Goal: Information Seeking & Learning: Find contact information

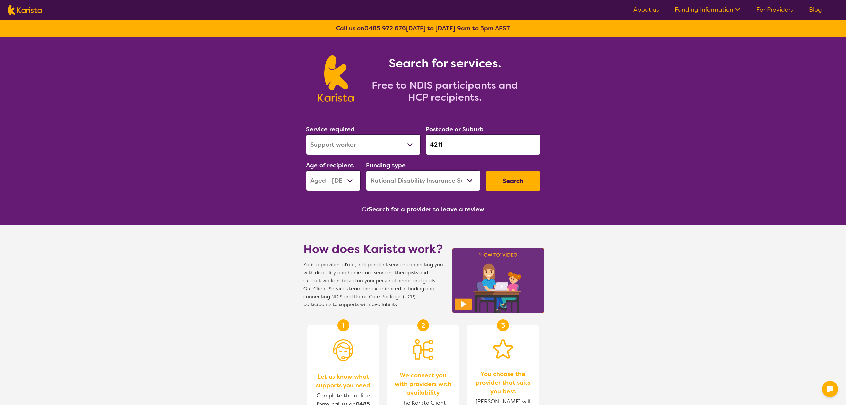
select select "Support worker"
select select "AG"
select select "NDIS"
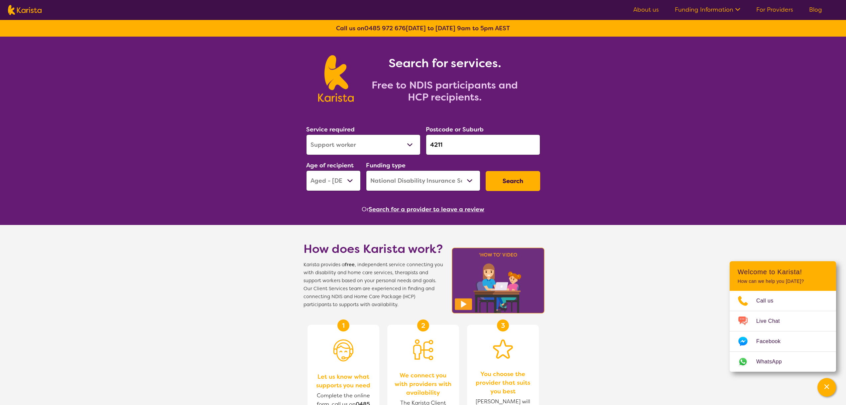
select select "Employment Support"
drag, startPoint x: 455, startPoint y: 143, endPoint x: 415, endPoint y: 146, distance: 40.3
click at [415, 146] on div "Service required Allied Health Assistant Assessment ([MEDICAL_DATA] or [MEDICAL…" at bounding box center [423, 158] width 239 height 72
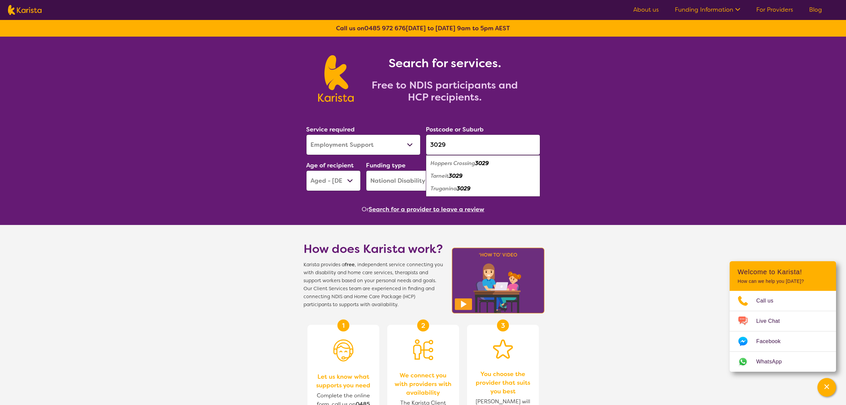
type input "3029"
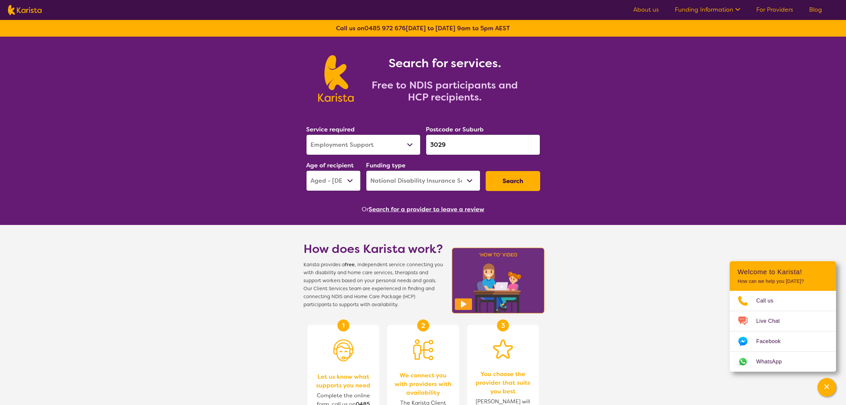
click at [318, 186] on select "Early Childhood - 0 to 9 Child - 10 to 11 Adolescent - 12 to 17 Adult - 18 to 6…" at bounding box center [333, 180] width 55 height 21
select select "AD"
click at [518, 177] on button "Search" at bounding box center [513, 181] width 55 height 20
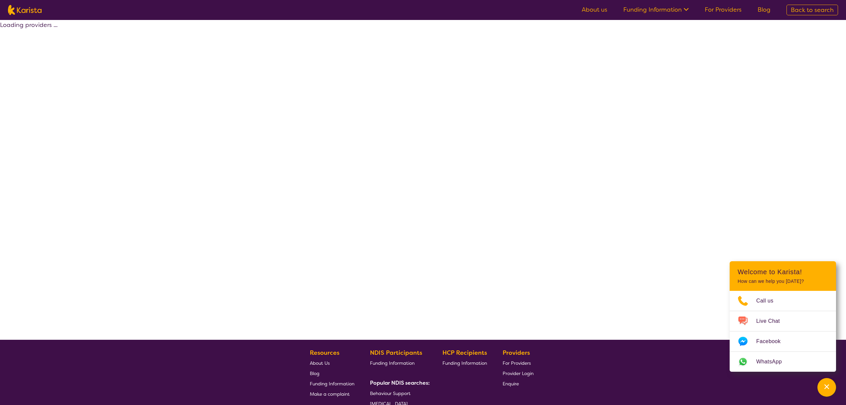
select select "by_score"
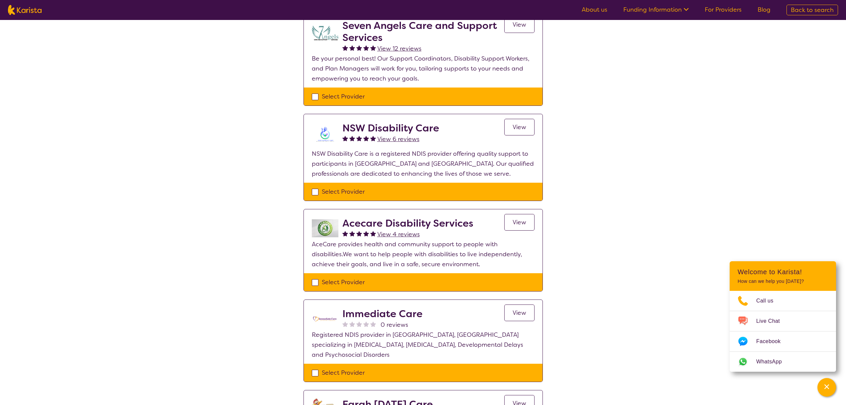
scroll to position [77, 0]
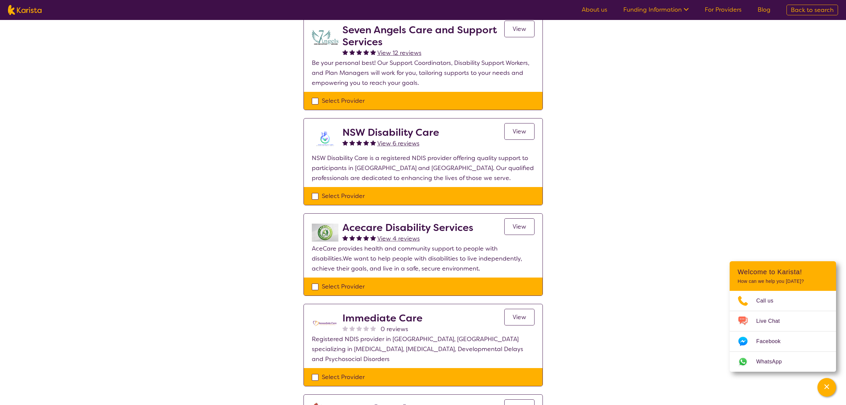
select select "Employment Support"
select select "AD"
select select "NDIS"
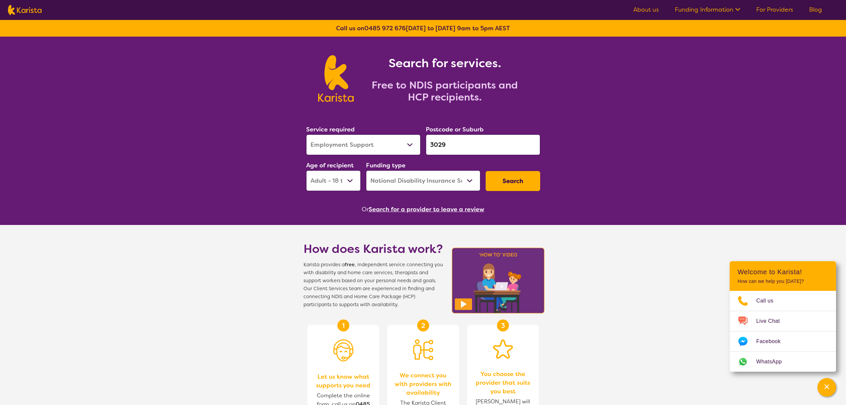
click at [457, 141] on input "3029" at bounding box center [483, 144] width 114 height 21
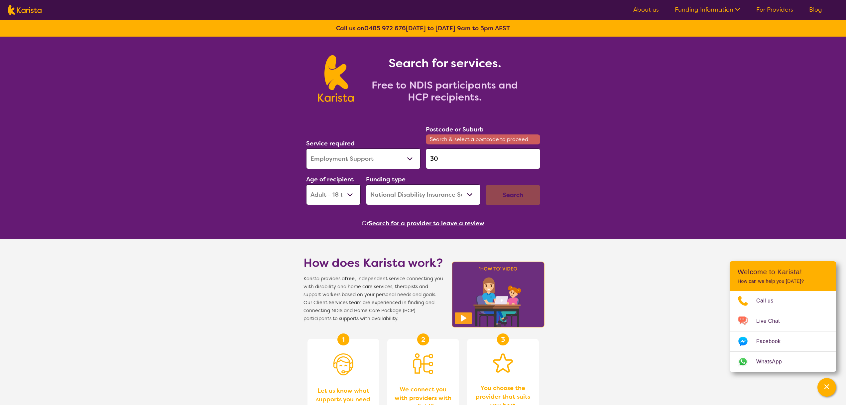
type input "3"
type input "3029"
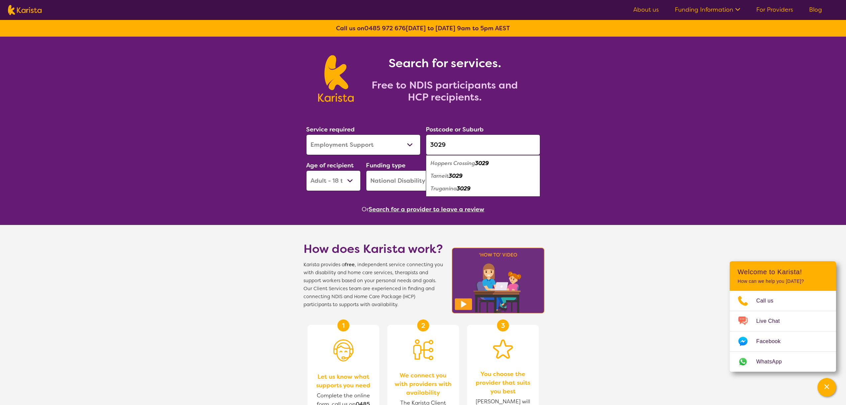
click at [453, 188] on em "Truganina" at bounding box center [444, 188] width 26 height 7
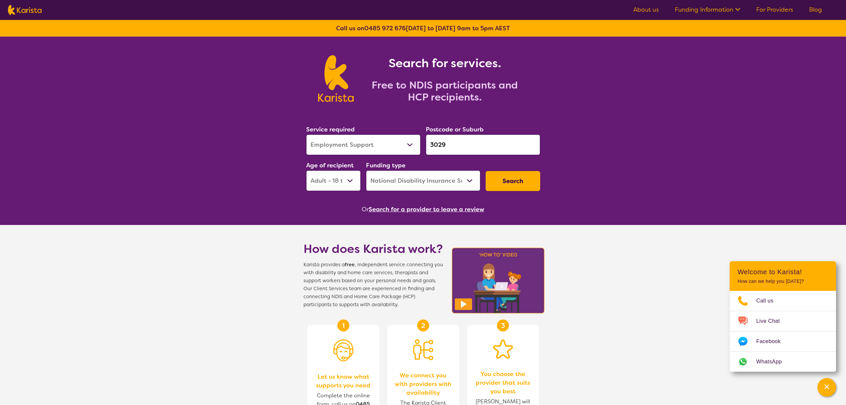
click at [506, 182] on button "Search" at bounding box center [513, 181] width 55 height 20
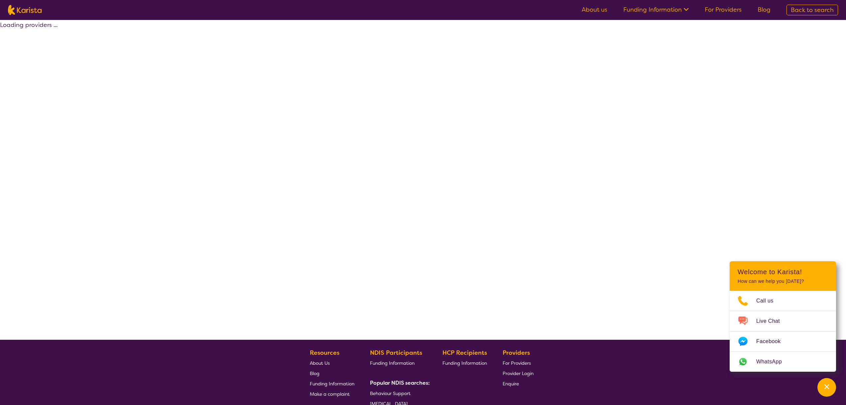
select select "by_score"
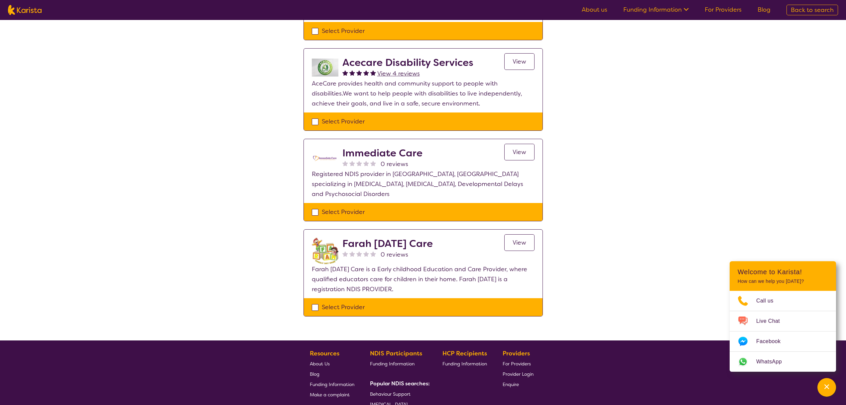
scroll to position [112, 0]
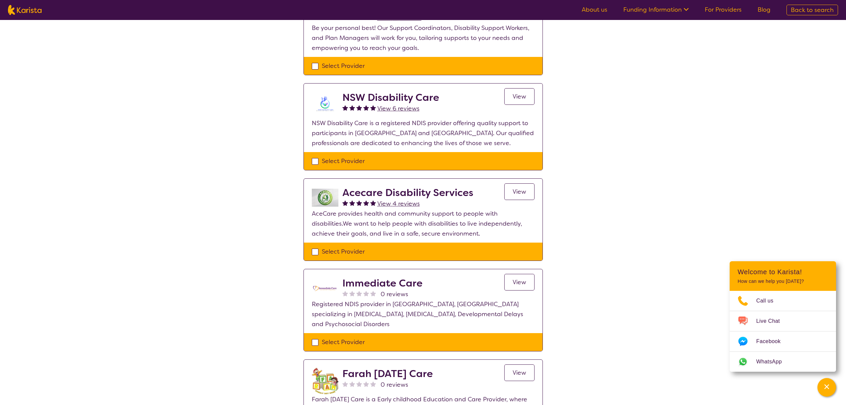
click at [383, 93] on h2 "NSW Disability Care" at bounding box center [391, 97] width 97 height 12
click at [492, 91] on div "NSW Disability Care View 6 reviews View" at bounding box center [439, 104] width 192 height 27
click at [518, 93] on span "View" at bounding box center [520, 96] width 14 height 8
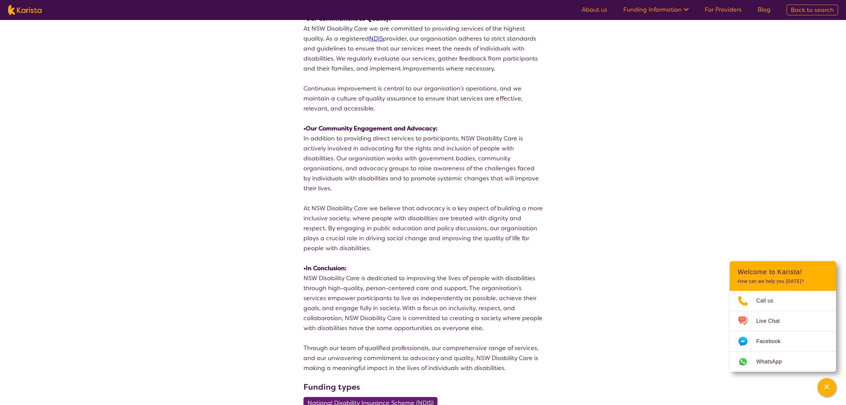
scroll to position [1635, 0]
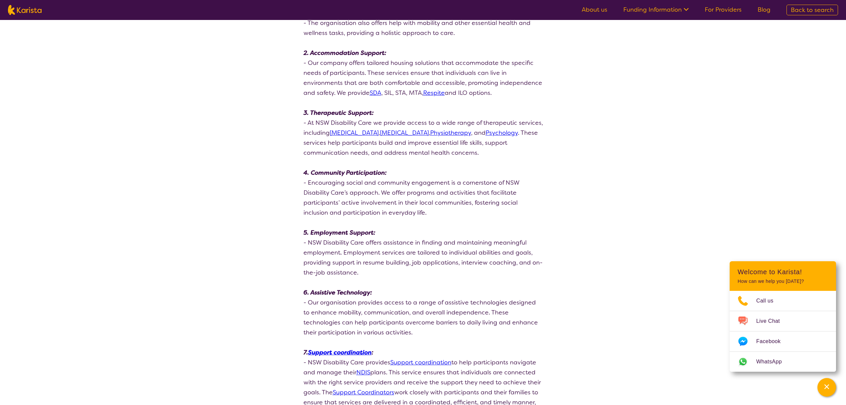
select select "Employment Support"
select select "AD"
select select "NDIS"
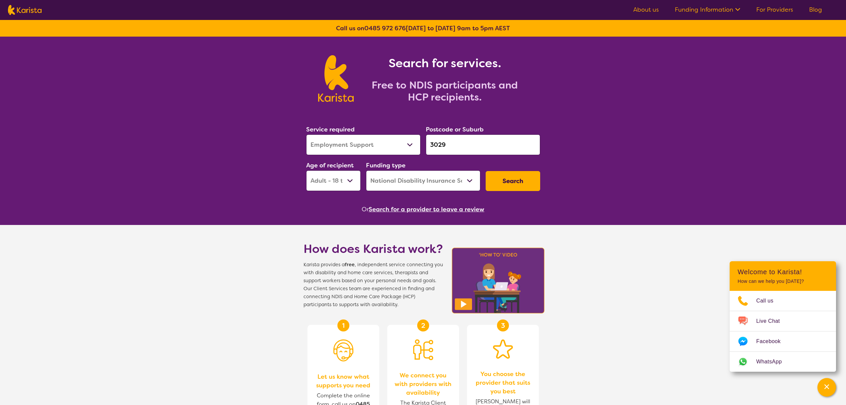
click at [320, 142] on select "Allied Health Assistant Assessment ([MEDICAL_DATA] or [MEDICAL_DATA]) Behaviour…" at bounding box center [363, 144] width 114 height 21
click at [385, 155] on select "Allied Health Assistant Assessment ([MEDICAL_DATA] or [MEDICAL_DATA]) Behaviour…" at bounding box center [363, 144] width 114 height 21
click at [827, 385] on icon "Channel Menu" at bounding box center [827, 386] width 7 height 7
